Goal: Task Accomplishment & Management: Manage account settings

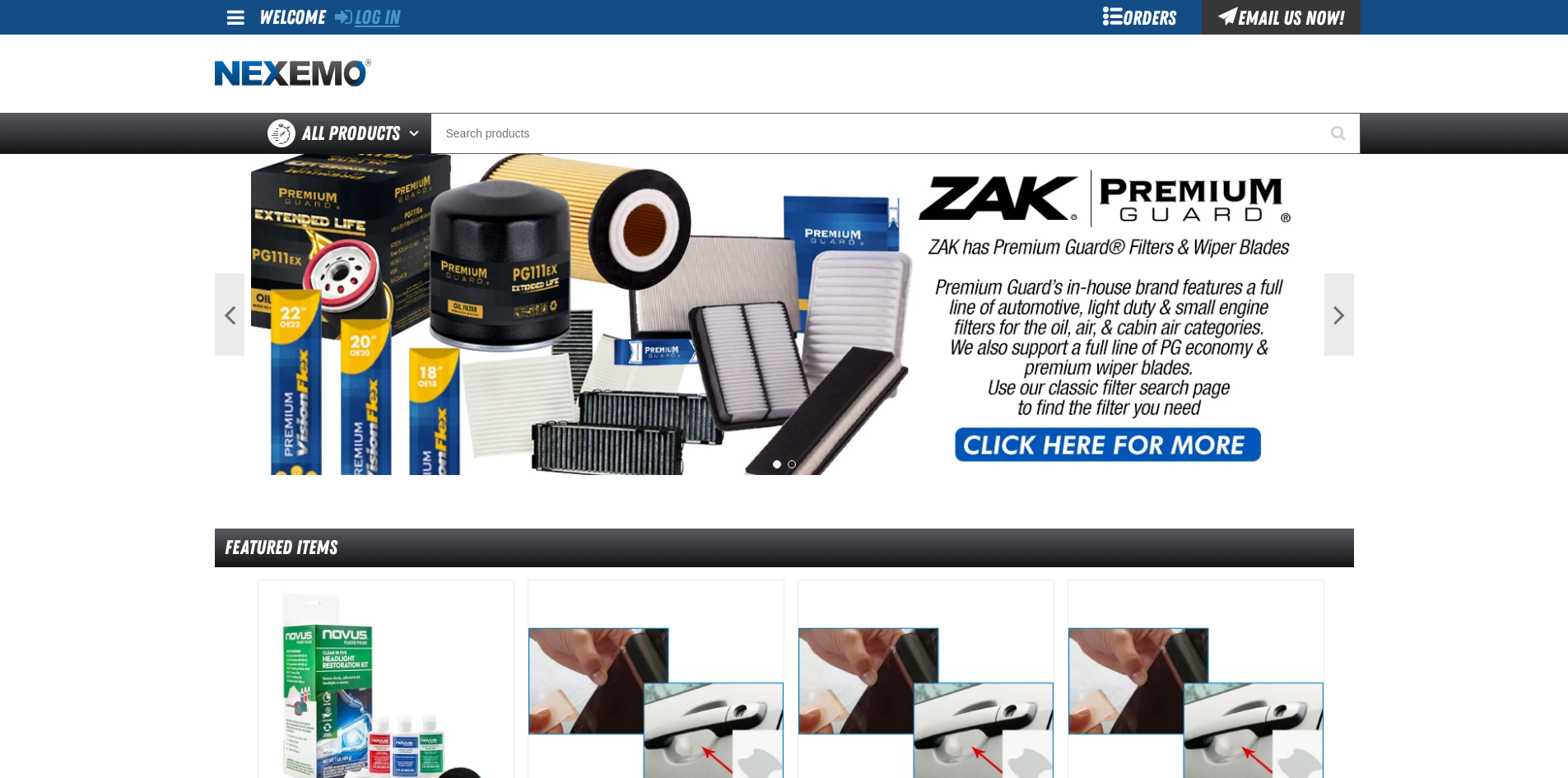
click at [372, 20] on link "Log In" at bounding box center [367, 17] width 65 height 23
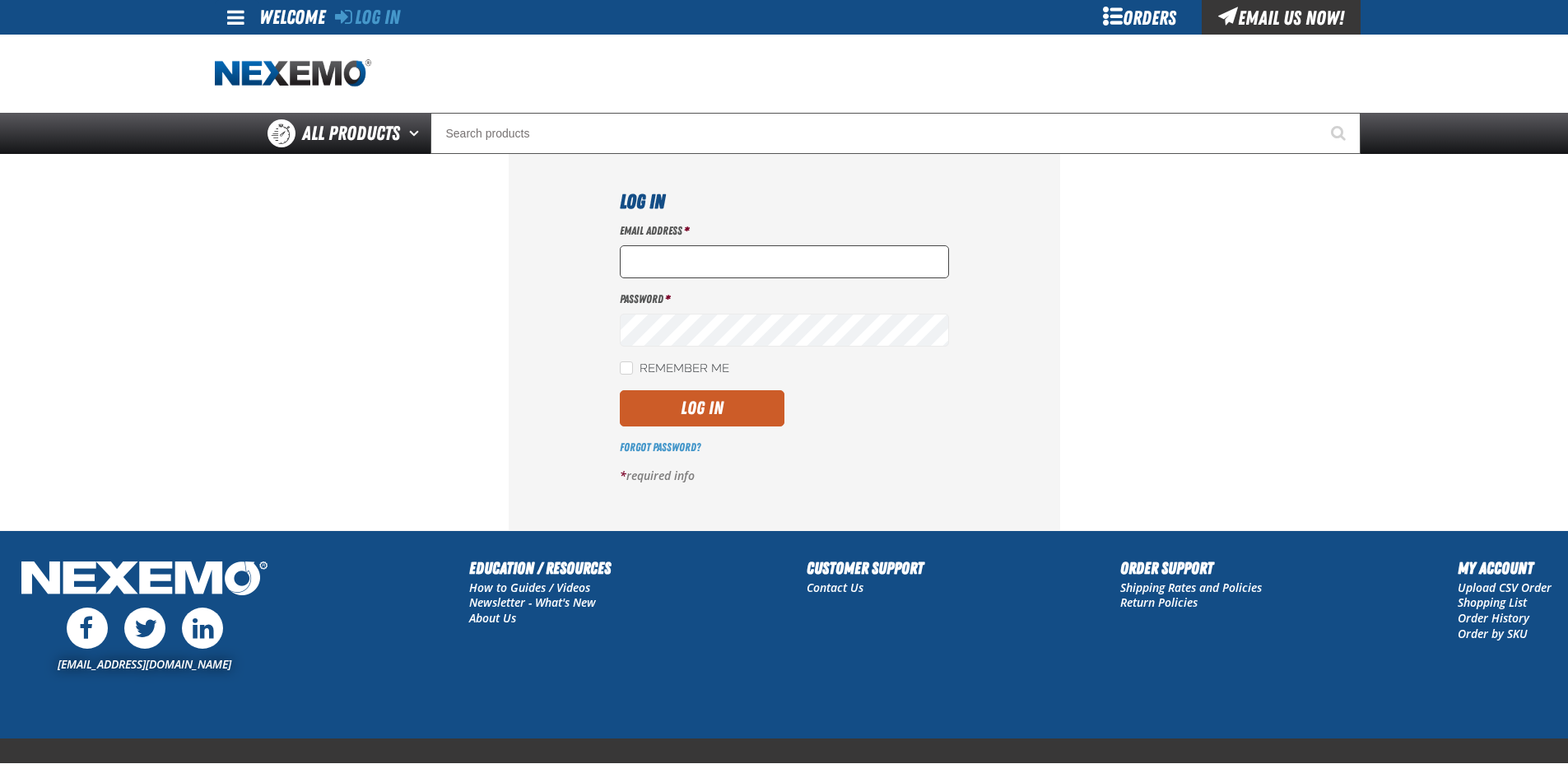
click at [687, 260] on input "Email Address *" at bounding box center [784, 262] width 330 height 33
type input "[EMAIL_ADDRESS][DOMAIN_NAME]"
click at [620, 390] on button "Log In" at bounding box center [702, 409] width 165 height 37
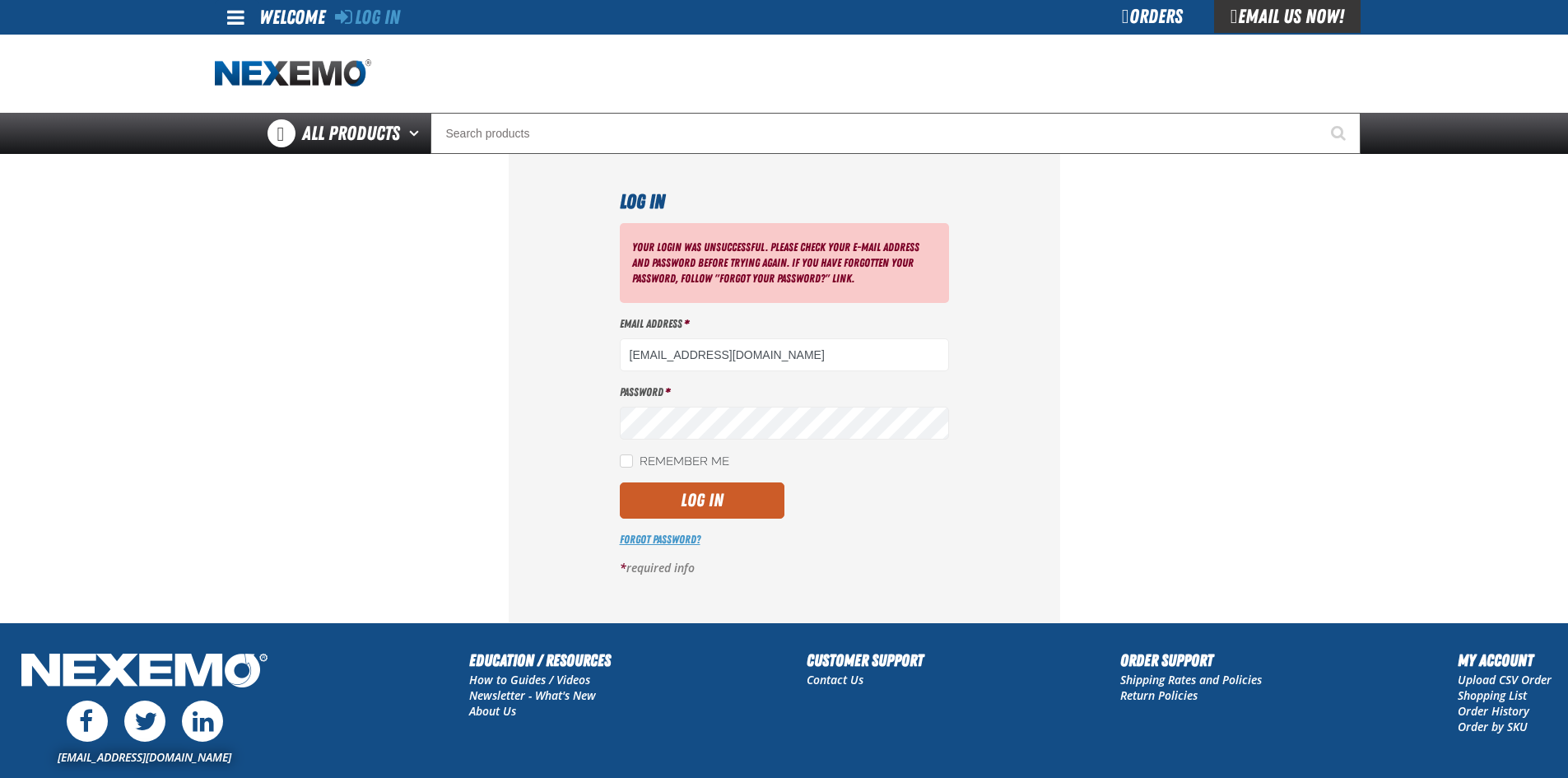
click at [672, 539] on link "Forgot Password?" at bounding box center [660, 540] width 81 height 13
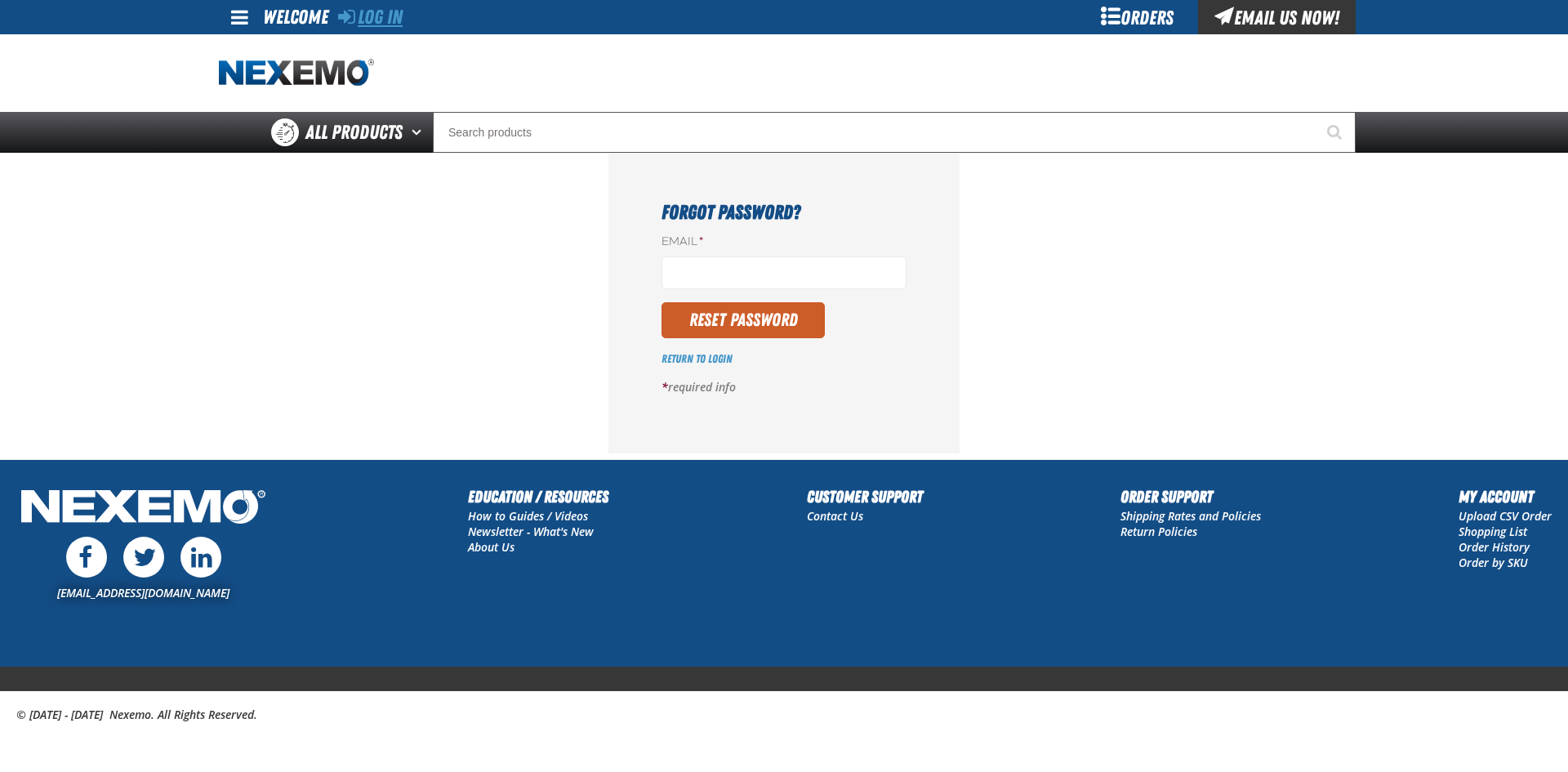
click at [361, 11] on link "Log In" at bounding box center [370, 17] width 64 height 23
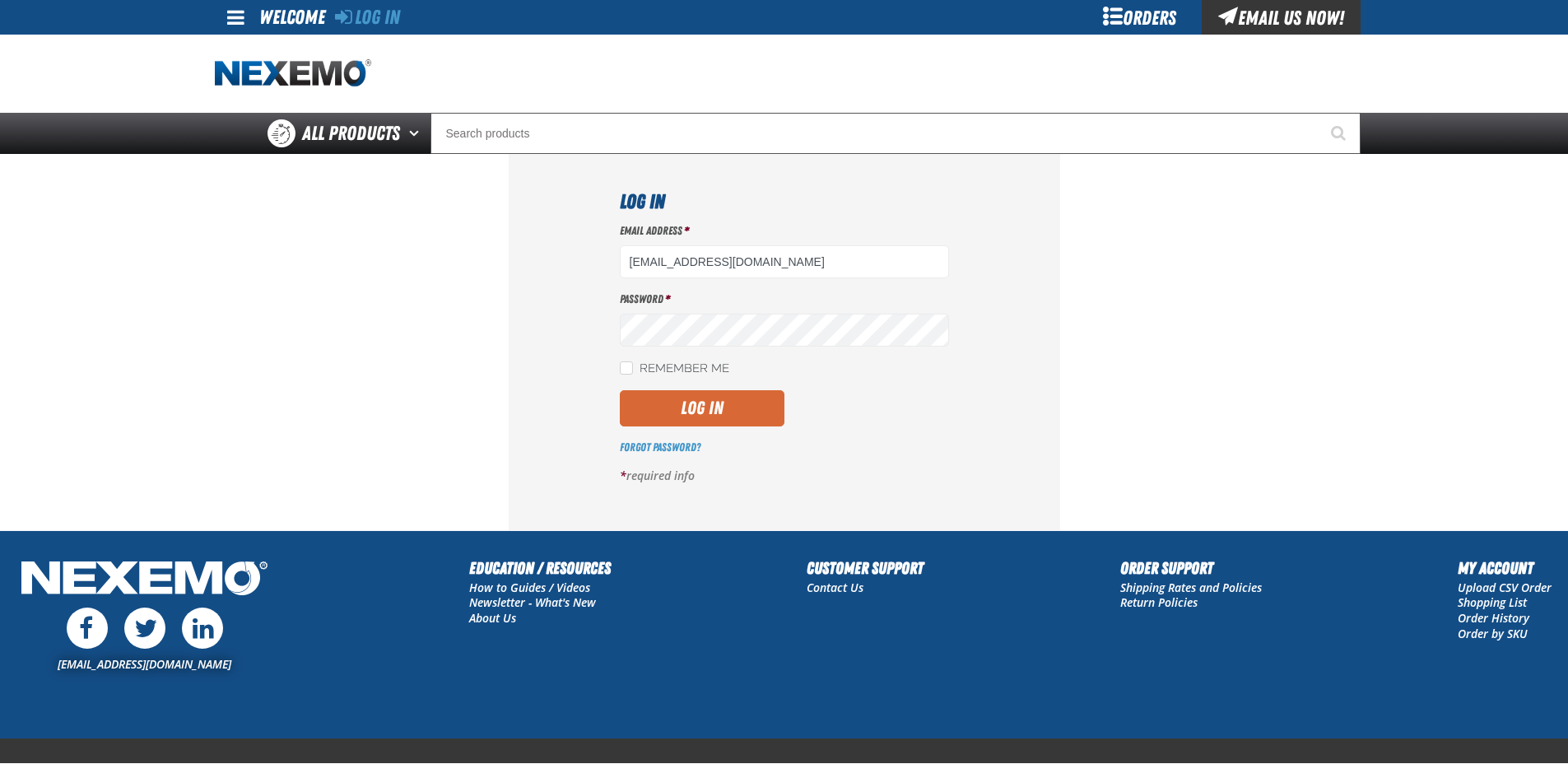
click at [670, 400] on button "Log In" at bounding box center [702, 409] width 165 height 37
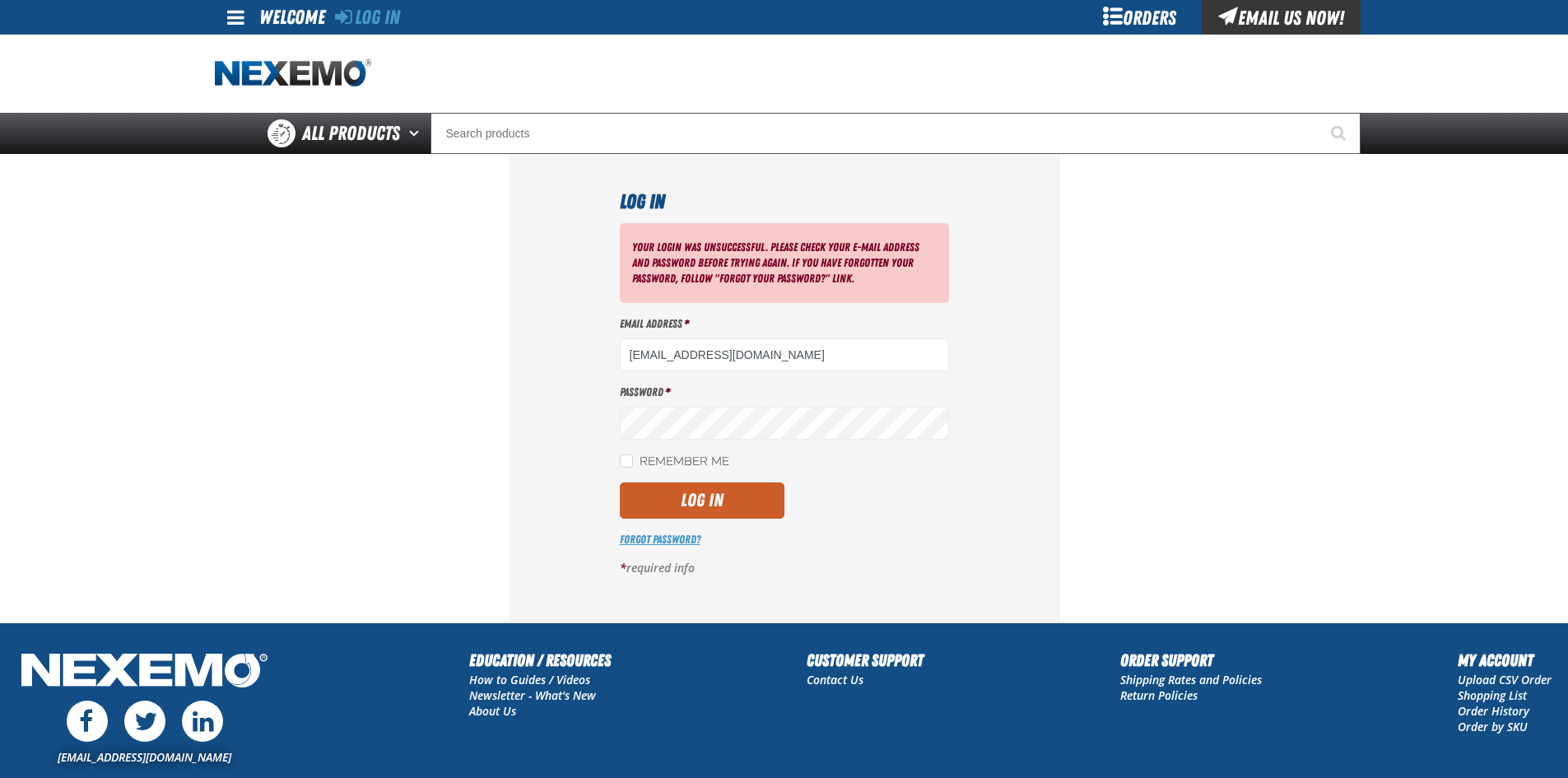
click at [671, 543] on link "Forgot Password?" at bounding box center [660, 540] width 81 height 13
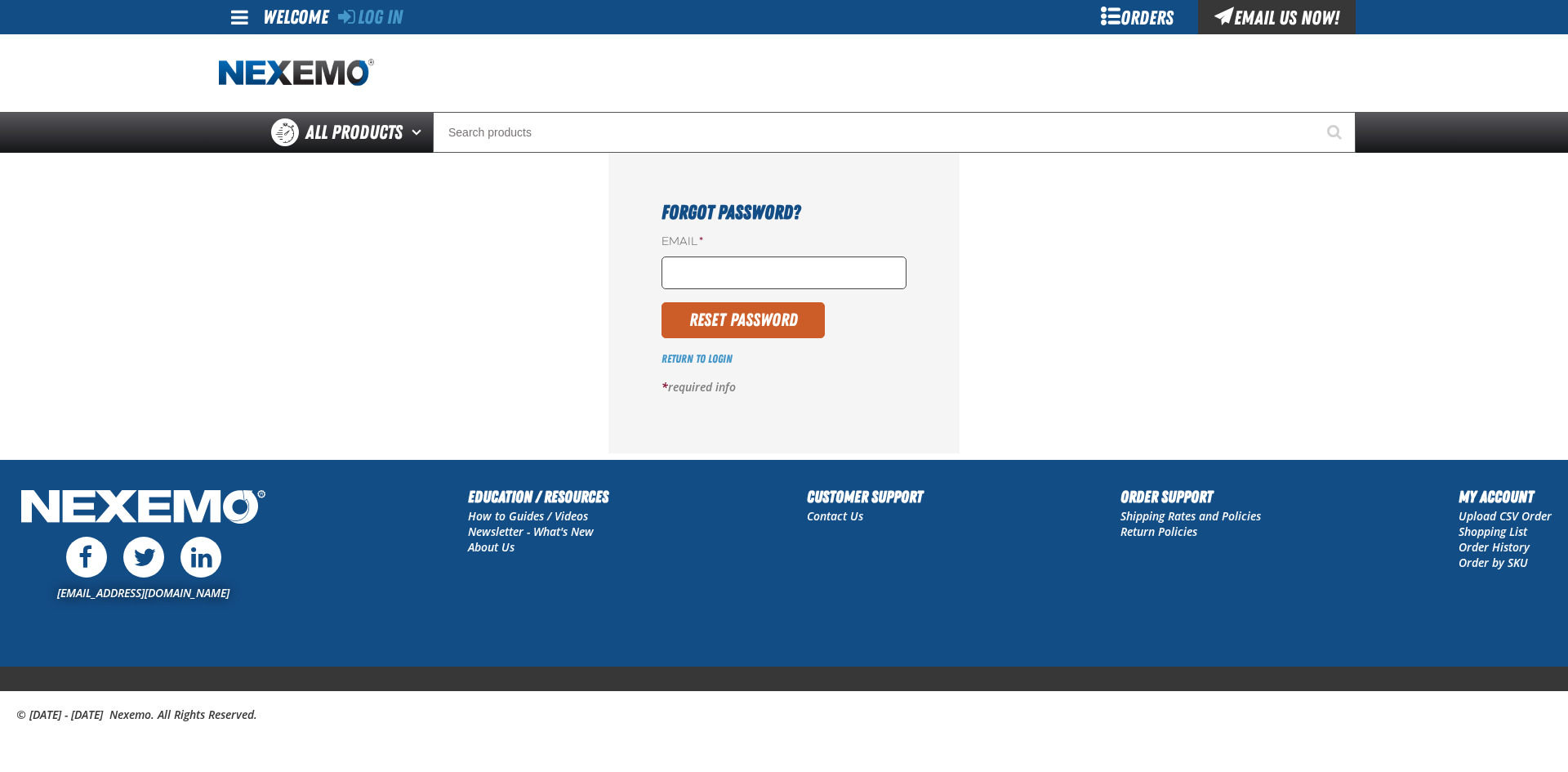
click at [729, 264] on input "Email *" at bounding box center [784, 273] width 245 height 33
type input "[EMAIL_ADDRESS][DOMAIN_NAME]"
click at [754, 324] on button "Reset Password" at bounding box center [743, 320] width 163 height 36
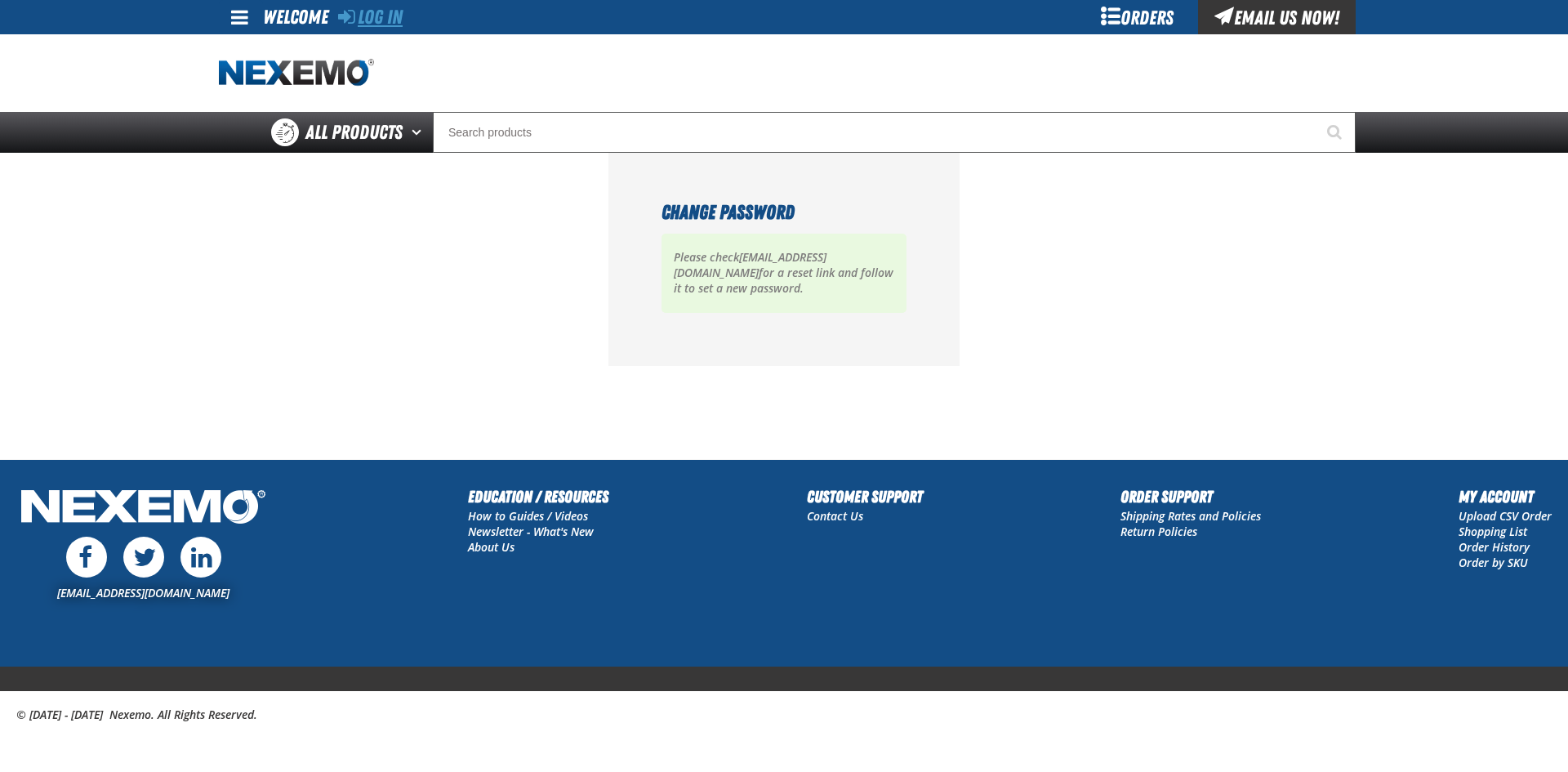
drag, startPoint x: 349, startPoint y: 22, endPoint x: 357, endPoint y: 26, distance: 8.9
click at [350, 23] on icon at bounding box center [347, 16] width 17 height 20
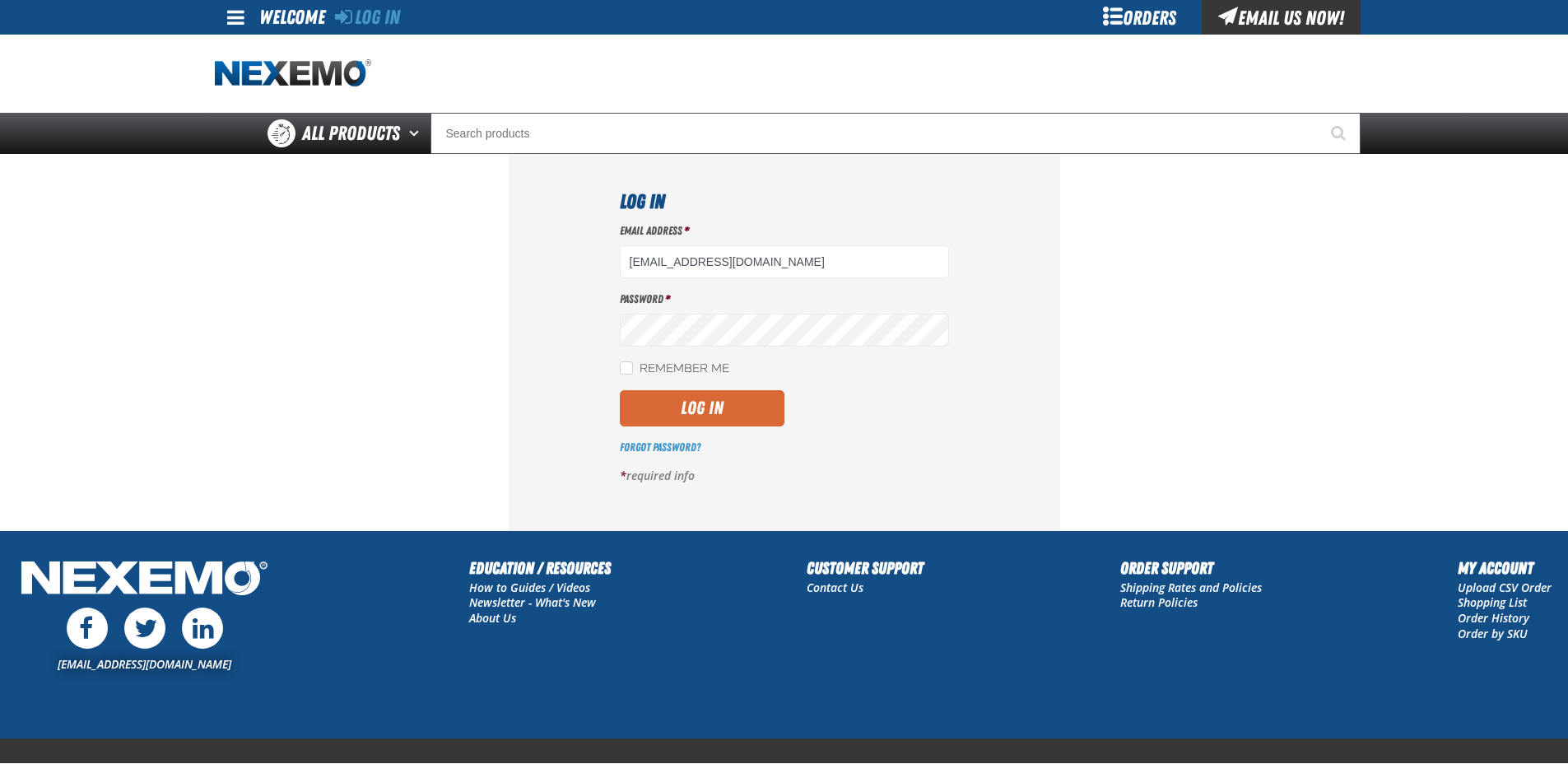
click at [721, 398] on button "Log In" at bounding box center [702, 409] width 165 height 37
